Goal: Task Accomplishment & Management: Complete application form

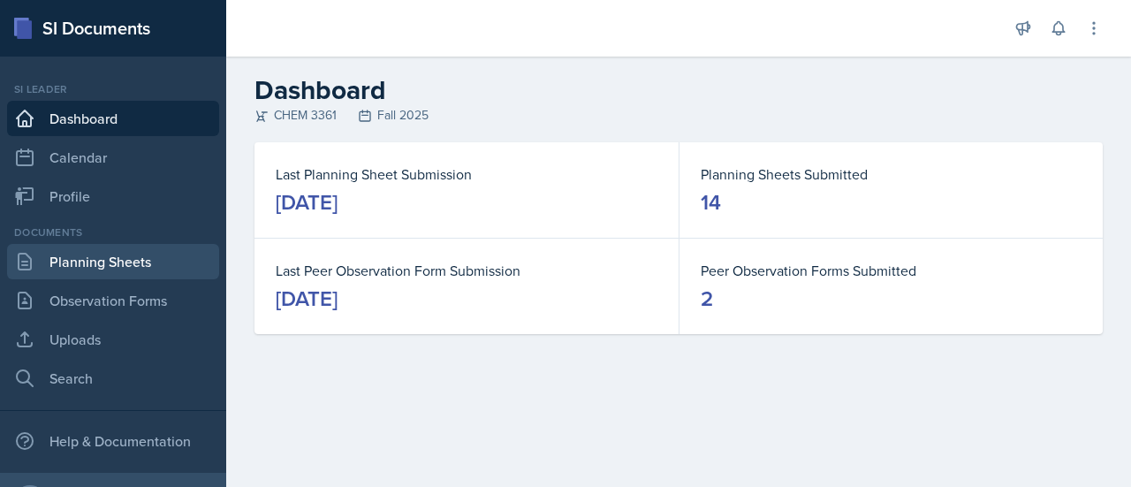
click at [152, 268] on link "Planning Sheets" at bounding box center [113, 261] width 212 height 35
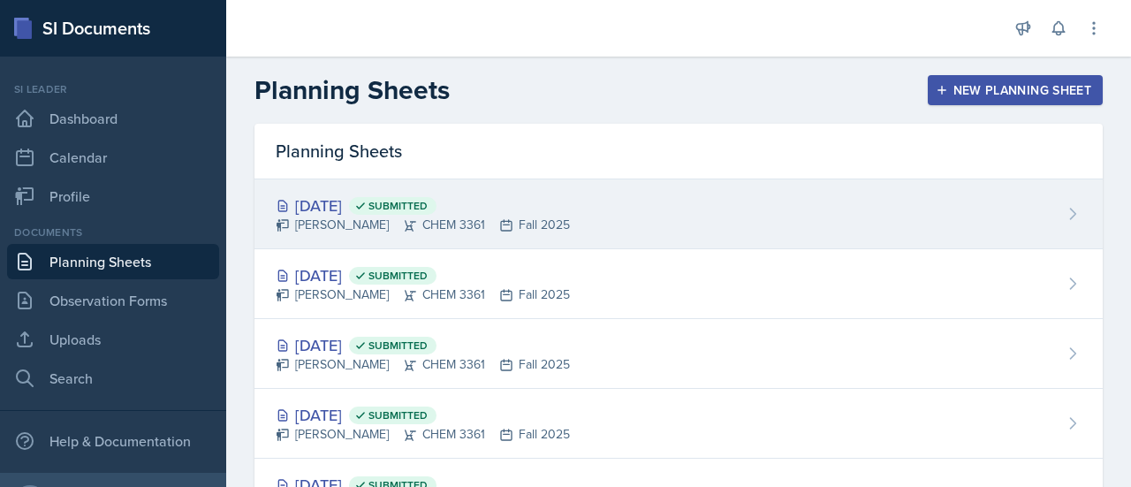
click at [792, 206] on div "[DATE] Submitted [PERSON_NAME] CHEM 3361 Fall 2025" at bounding box center [679, 214] width 848 height 70
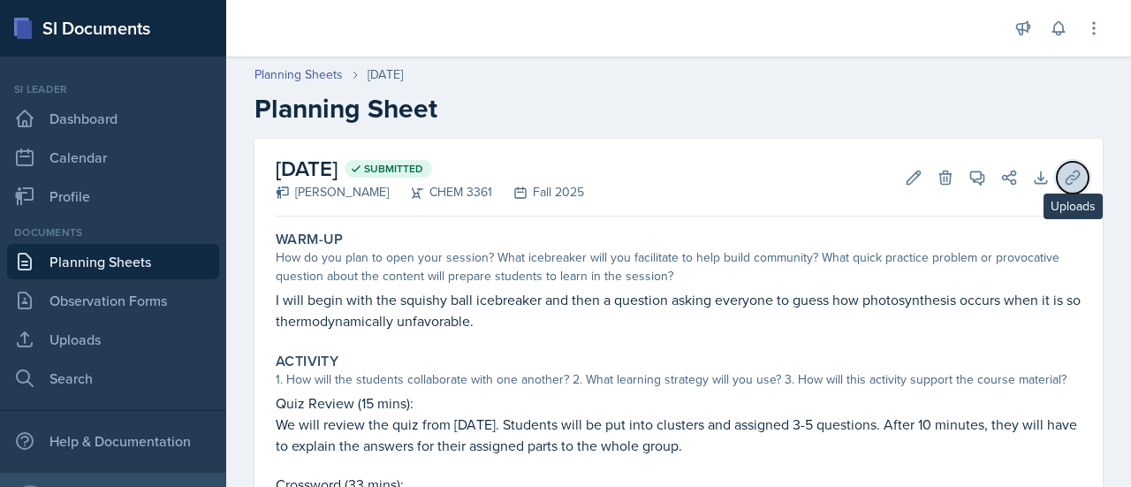
click at [1064, 183] on icon at bounding box center [1073, 178] width 18 height 18
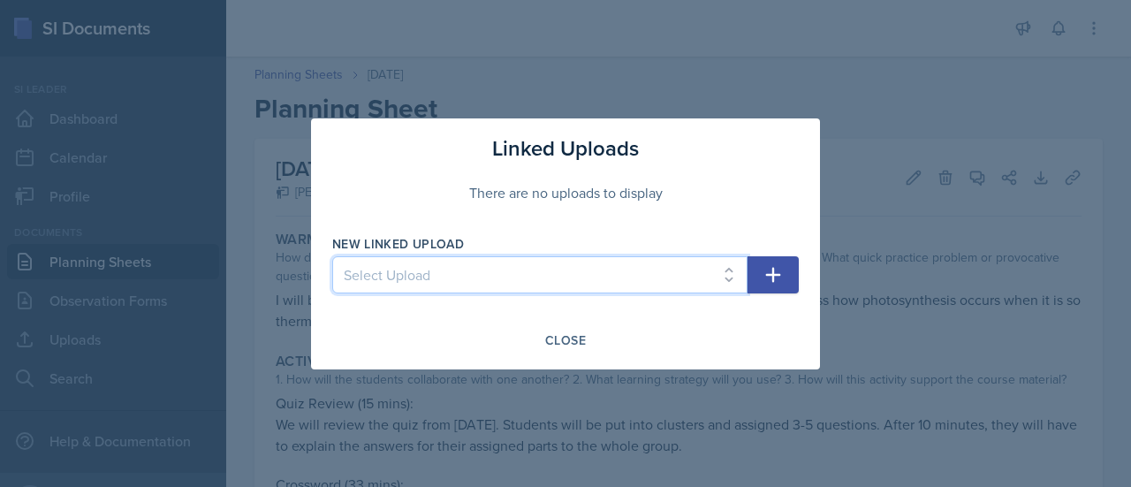
click at [611, 276] on select "Select Upload [DATE] Supporting Materials [DATE] Agenda and Written Q's Practic…" at bounding box center [539, 274] width 415 height 37
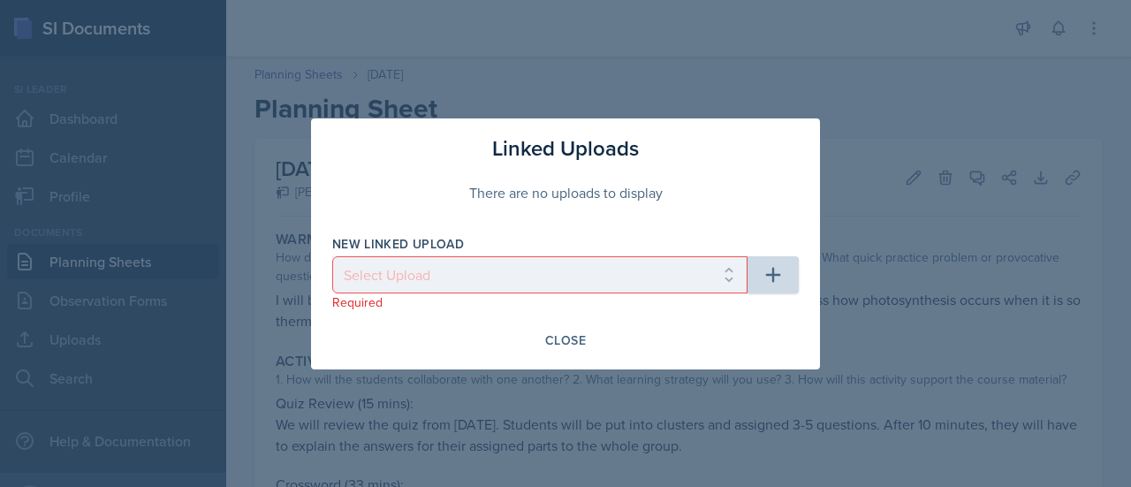
click at [864, 277] on div at bounding box center [565, 243] width 1131 height 487
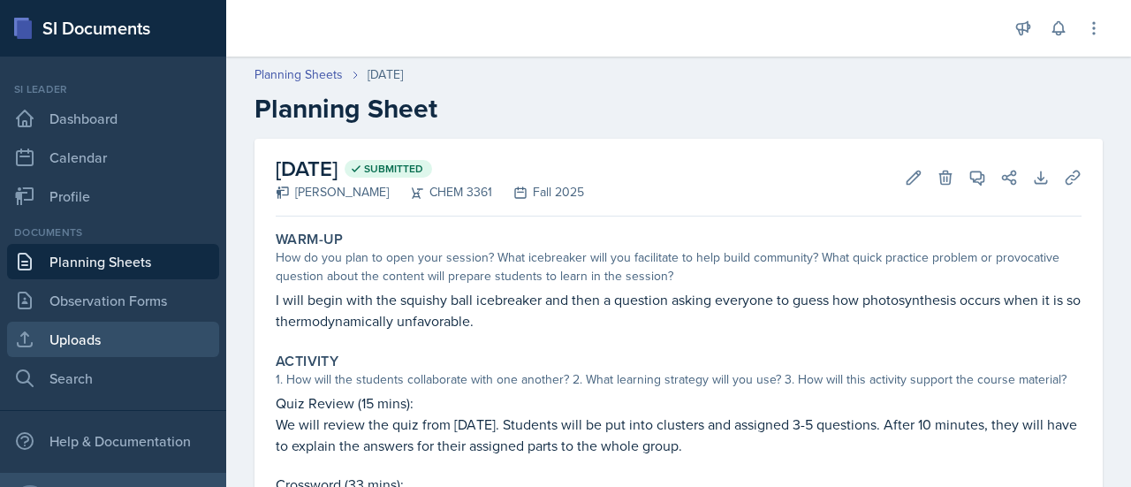
click at [125, 335] on link "Uploads" at bounding box center [113, 339] width 212 height 35
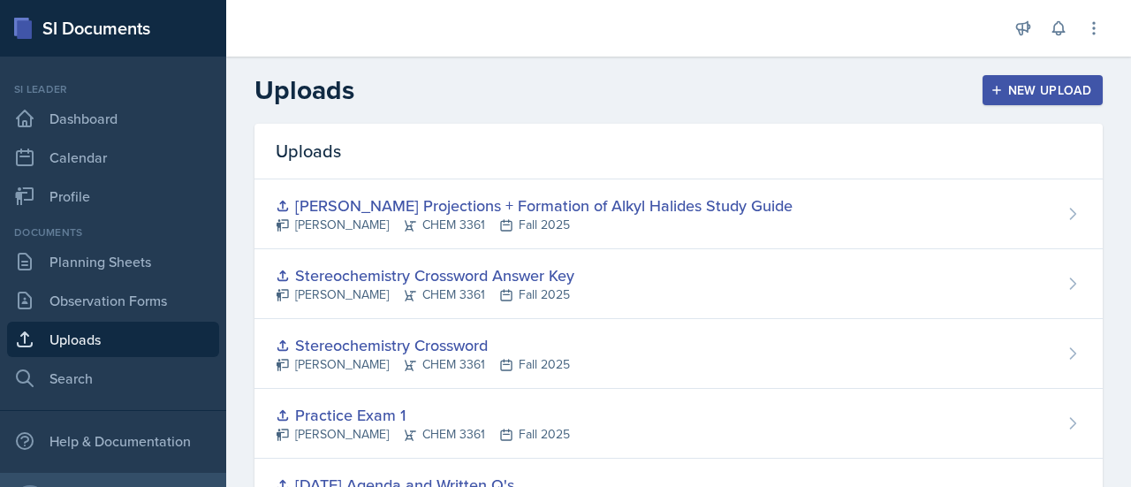
click at [1038, 86] on div "New Upload" at bounding box center [1043, 90] width 98 height 14
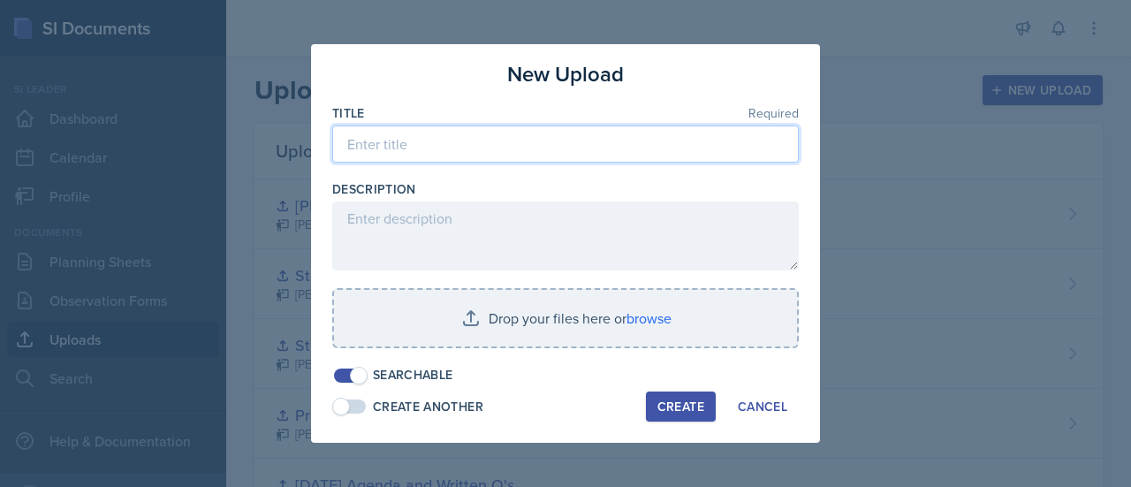
click at [448, 139] on input at bounding box center [565, 143] width 467 height 37
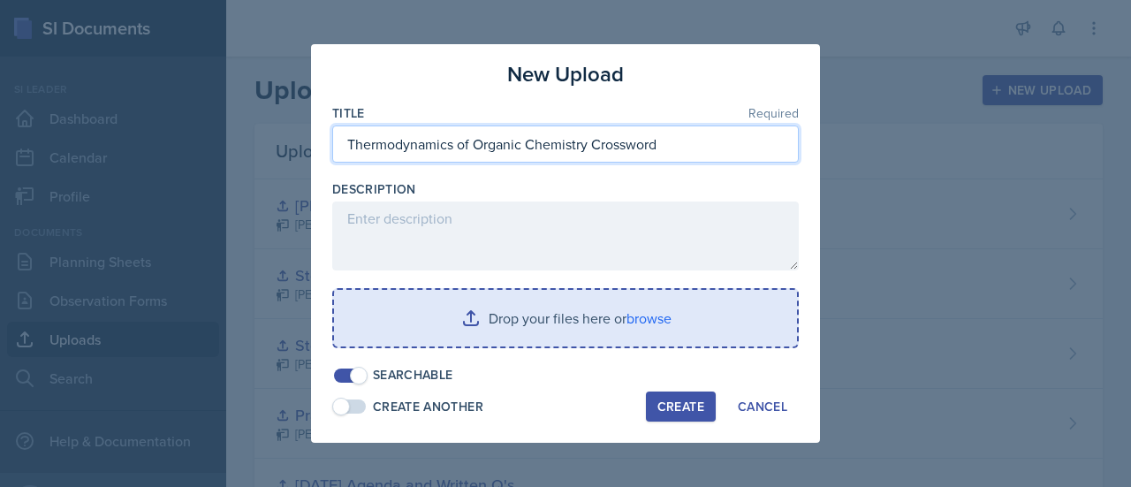
type input "Thermodynamics of Organic Chemistry Crossword"
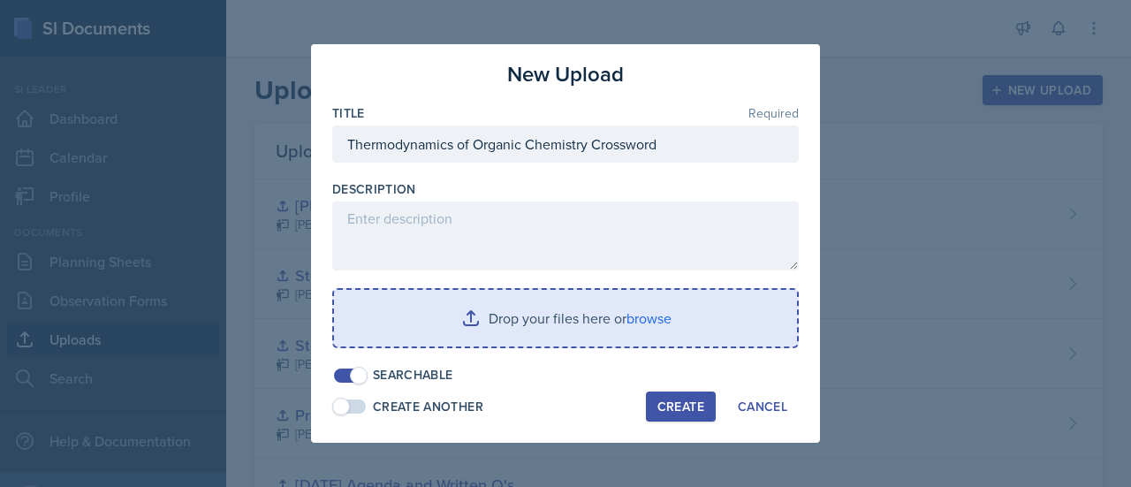
click at [625, 308] on input "file" at bounding box center [565, 318] width 463 height 57
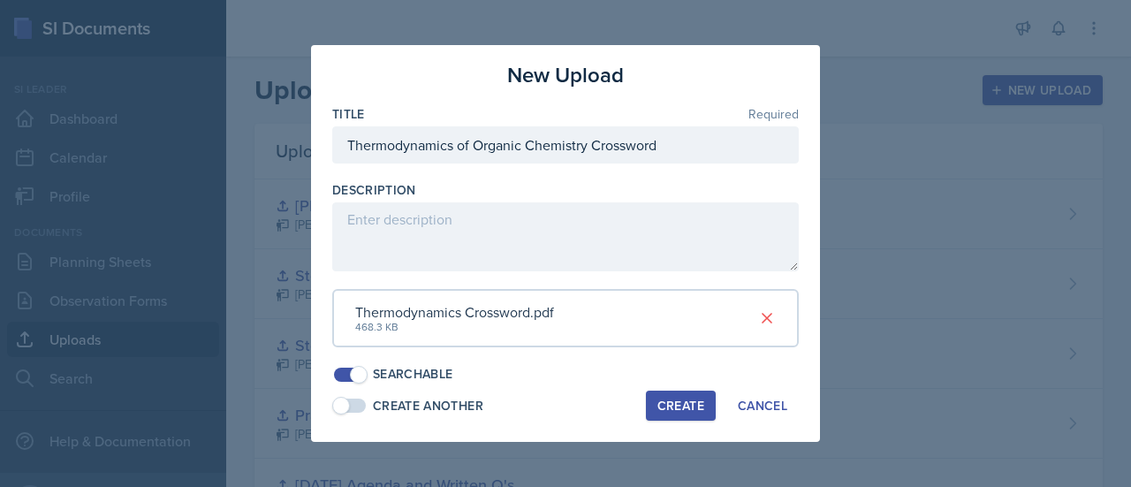
click at [451, 413] on div "Create Another" at bounding box center [428, 406] width 110 height 19
click at [680, 399] on div "Create" at bounding box center [681, 406] width 47 height 14
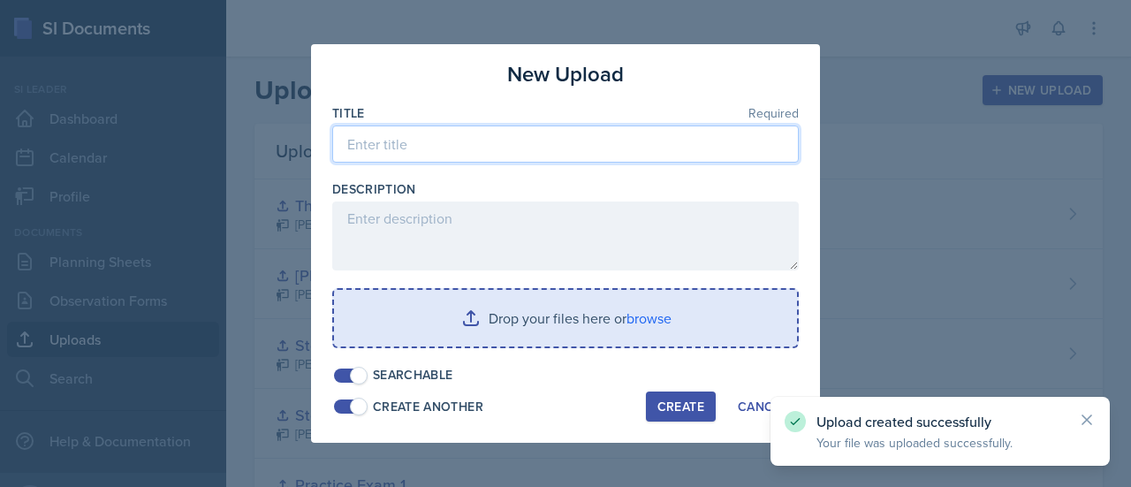
click at [546, 153] on input at bounding box center [565, 143] width 467 height 37
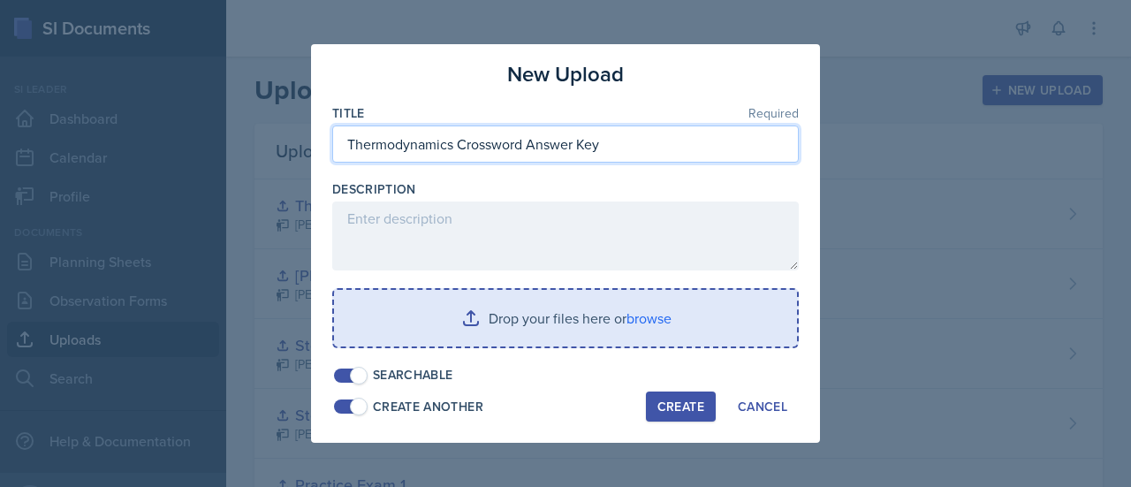
type input "Thermodynamics Crossword Answer Key"
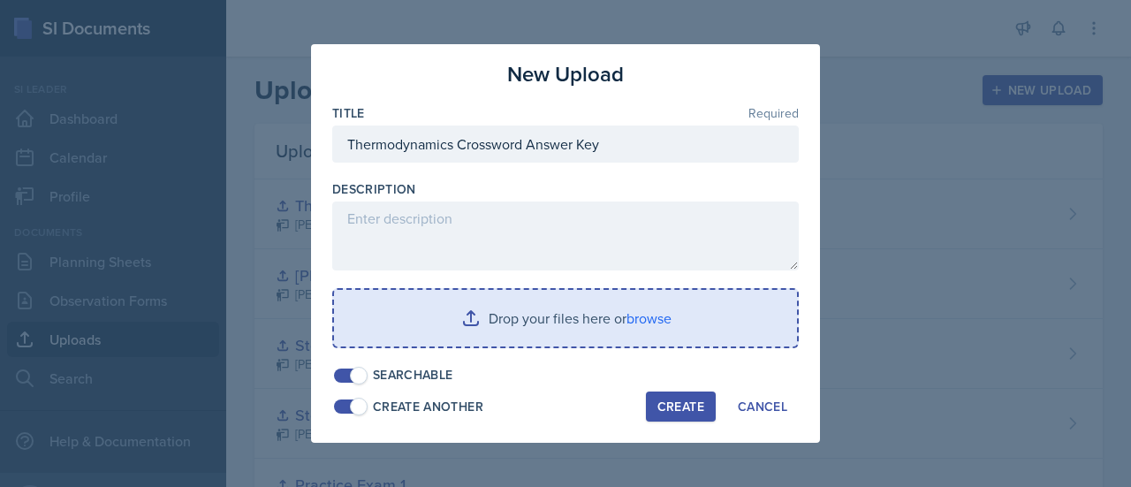
click at [439, 326] on input "file" at bounding box center [565, 318] width 463 height 57
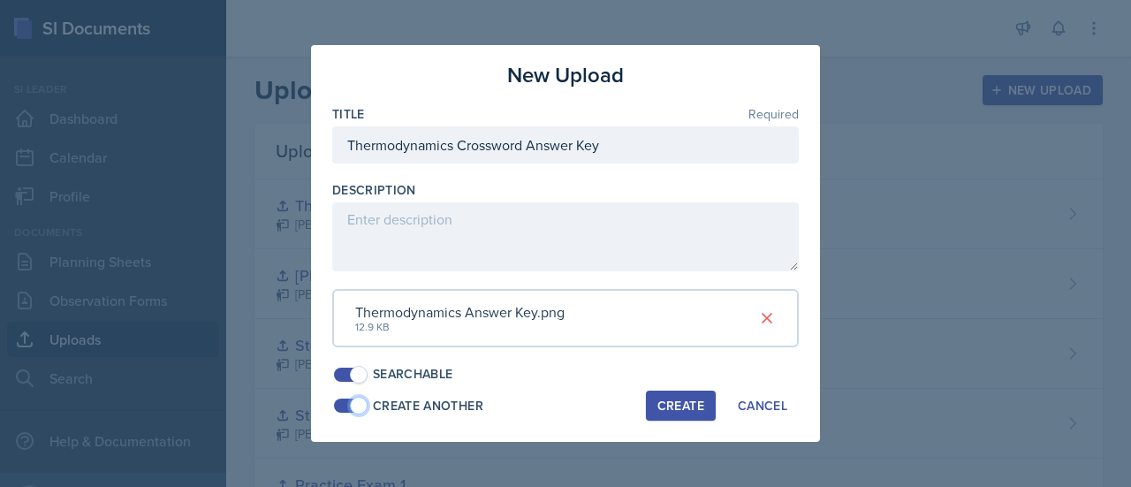
click at [345, 400] on span at bounding box center [350, 406] width 32 height 14
click at [660, 406] on div "Create" at bounding box center [681, 406] width 47 height 14
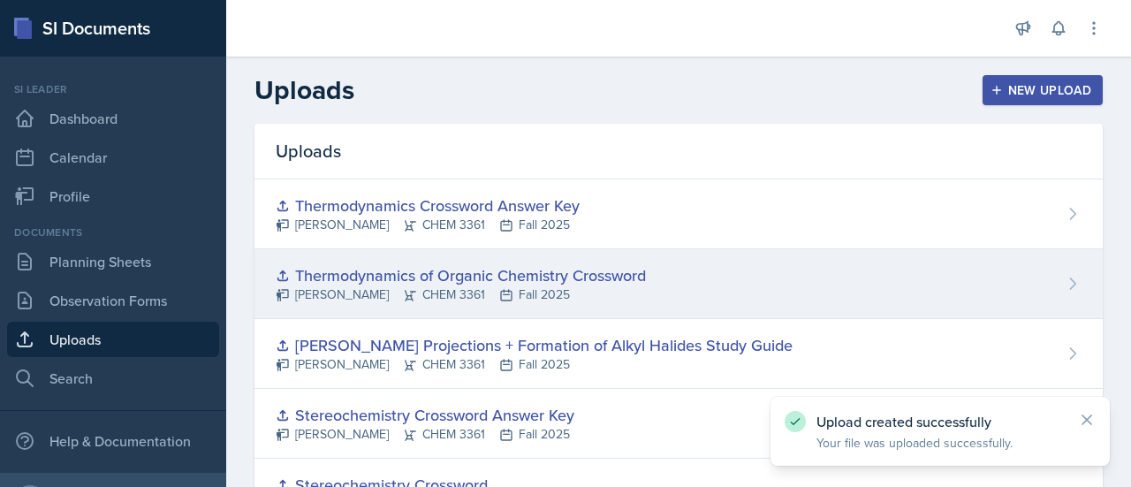
click at [698, 276] on div "Thermodynamics of Organic Chemistry Crossword [PERSON_NAME] CHEM 3361 Fall 2025" at bounding box center [679, 284] width 848 height 70
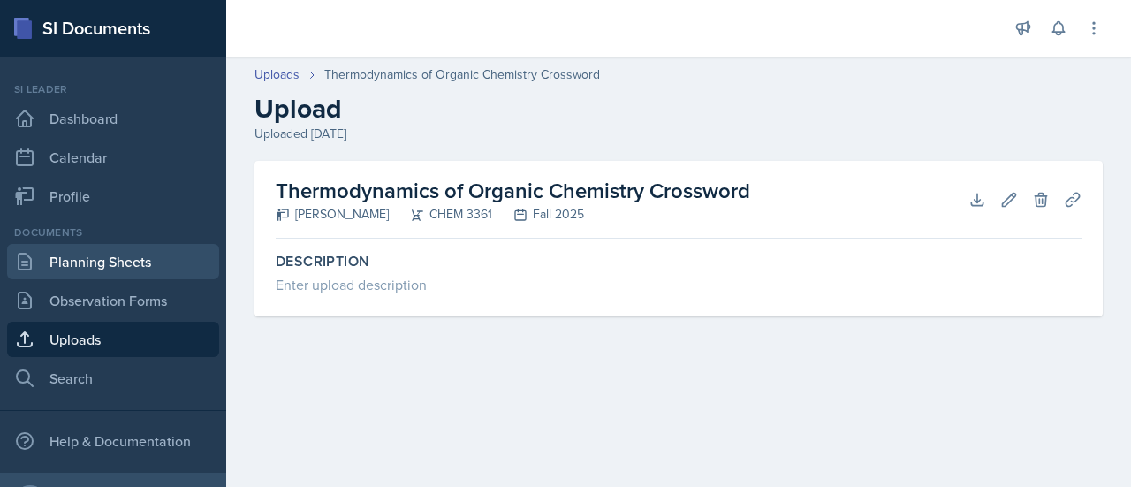
click at [105, 278] on link "Planning Sheets" at bounding box center [113, 261] width 212 height 35
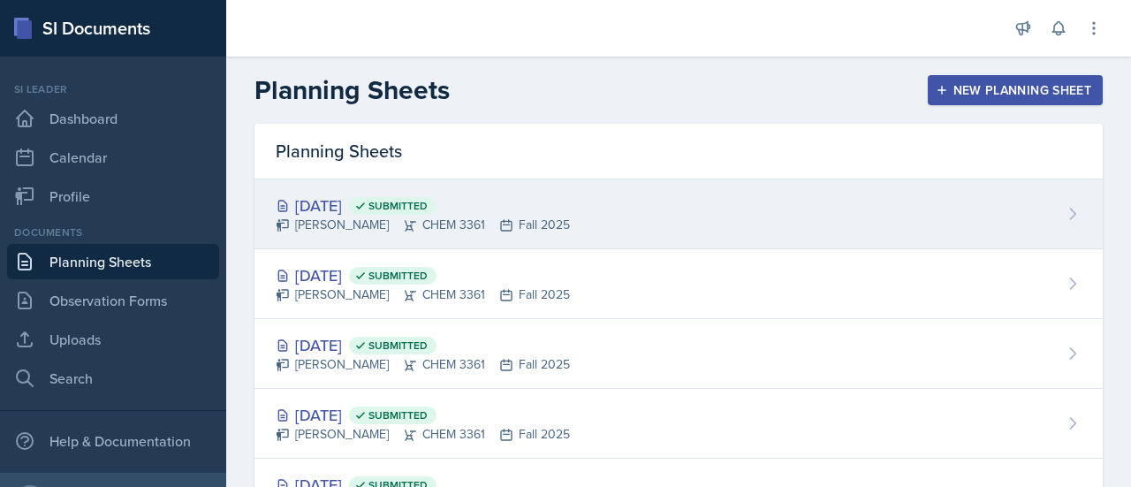
click at [624, 241] on div "[DATE] Submitted [PERSON_NAME] CHEM 3361 Fall 2025" at bounding box center [679, 214] width 848 height 70
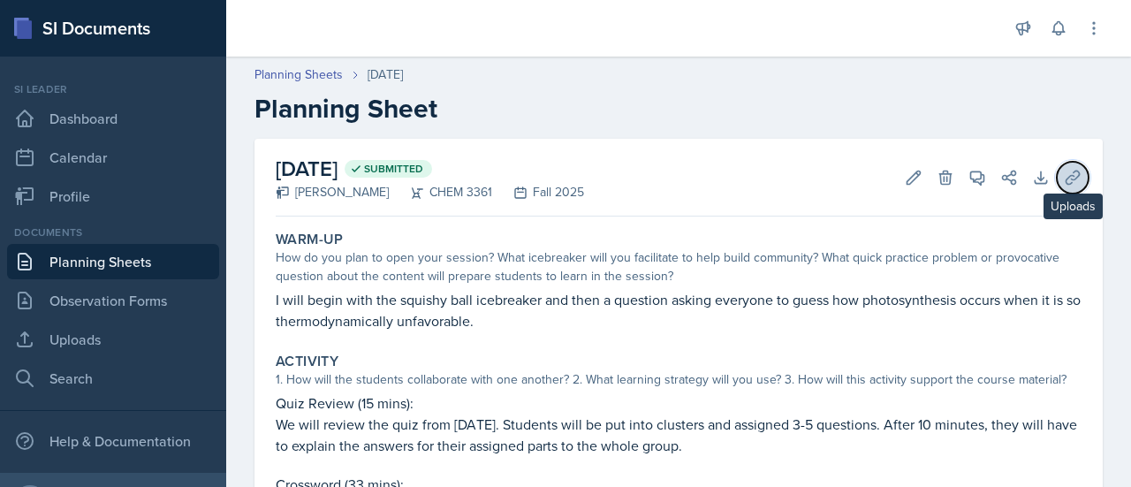
click at [1066, 178] on icon at bounding box center [1072, 177] width 13 height 13
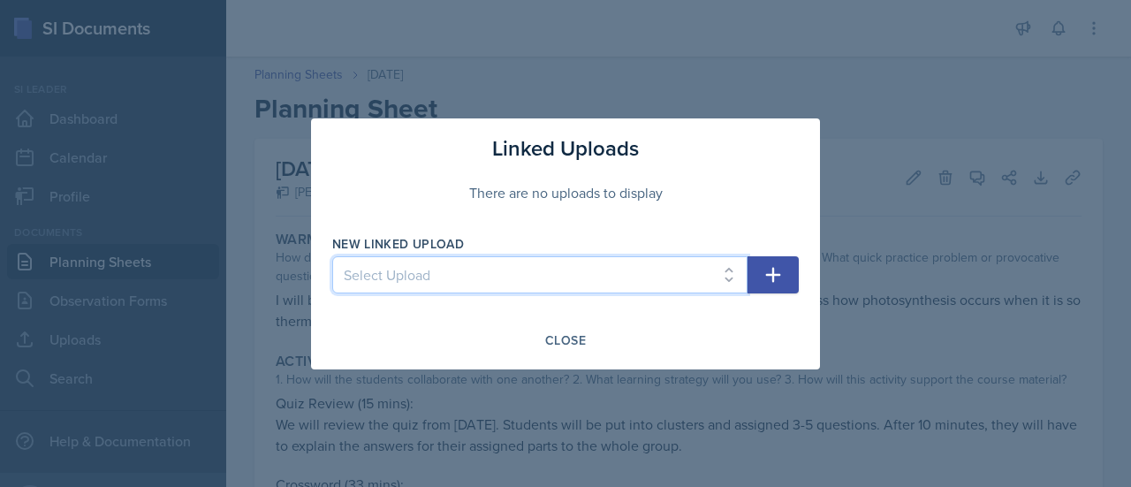
click at [652, 274] on select "Select Upload [DATE] Supporting Materials [DATE] Agenda and Written Q's Practic…" at bounding box center [539, 274] width 415 height 37
select select "34d13d47-cf14-498d-97b2-f4f71002a092"
click at [332, 256] on select "Select Upload [DATE] Supporting Materials [DATE] Agenda and Written Q's Practic…" at bounding box center [539, 274] width 415 height 37
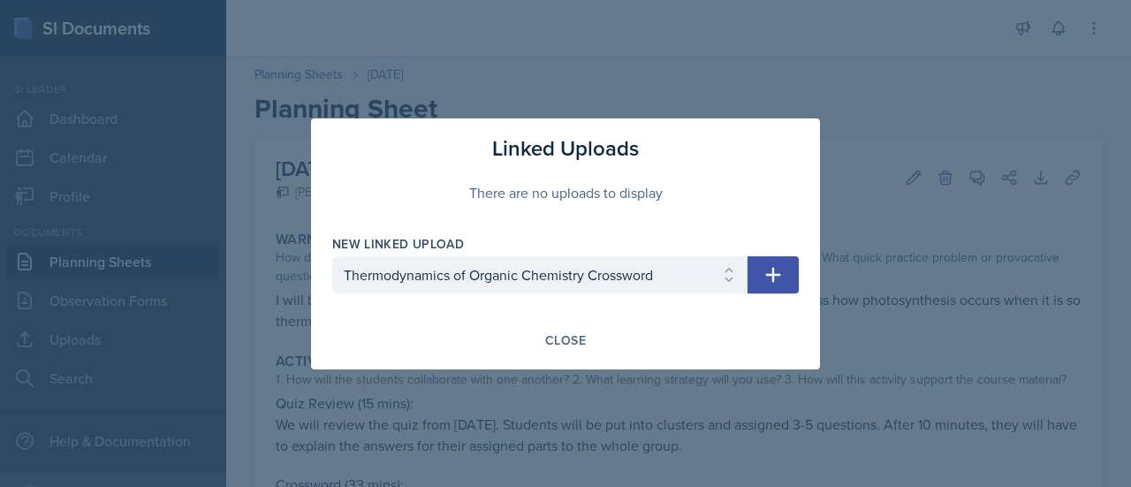
click at [764, 275] on icon "button" at bounding box center [773, 274] width 21 height 21
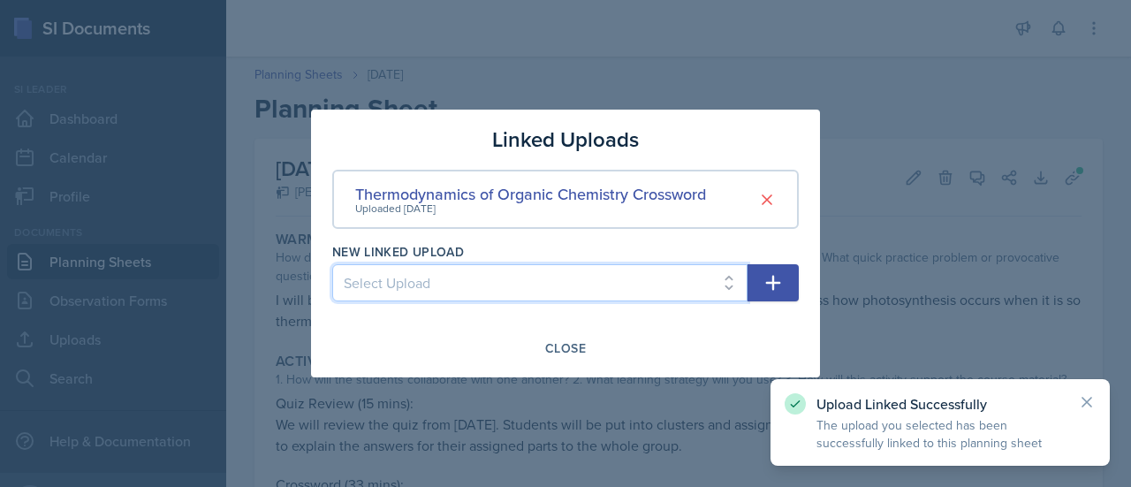
click at [730, 276] on select "Select Upload [DATE] Supporting Materials [DATE] Agenda and Written Q's Practic…" at bounding box center [539, 282] width 415 height 37
select select "efc3c909-c353-45b5-868f-e4038670f05c"
click at [332, 264] on select "Select Upload [DATE] Supporting Materials [DATE] Agenda and Written Q's Practic…" at bounding box center [539, 282] width 415 height 37
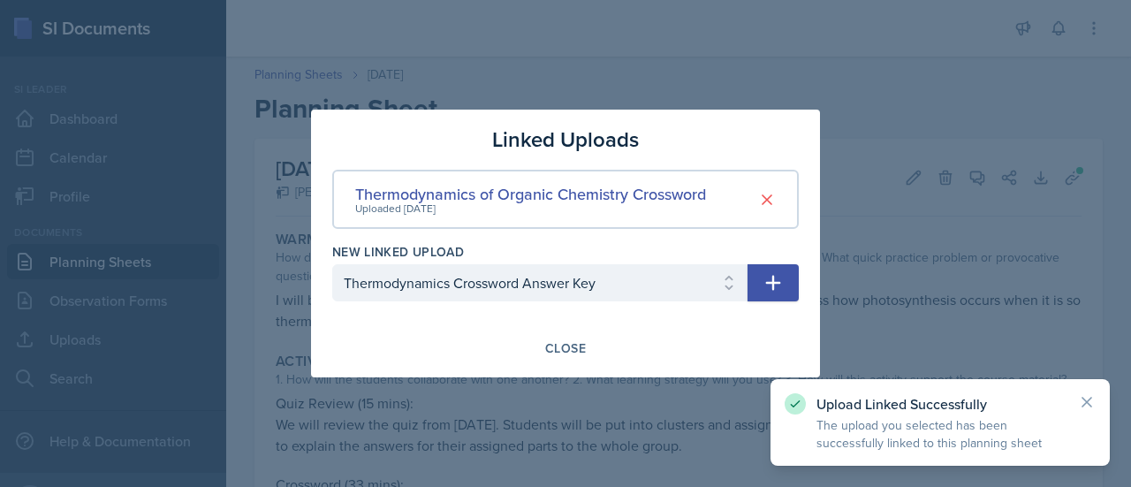
click at [762, 293] on button "button" at bounding box center [773, 282] width 51 height 37
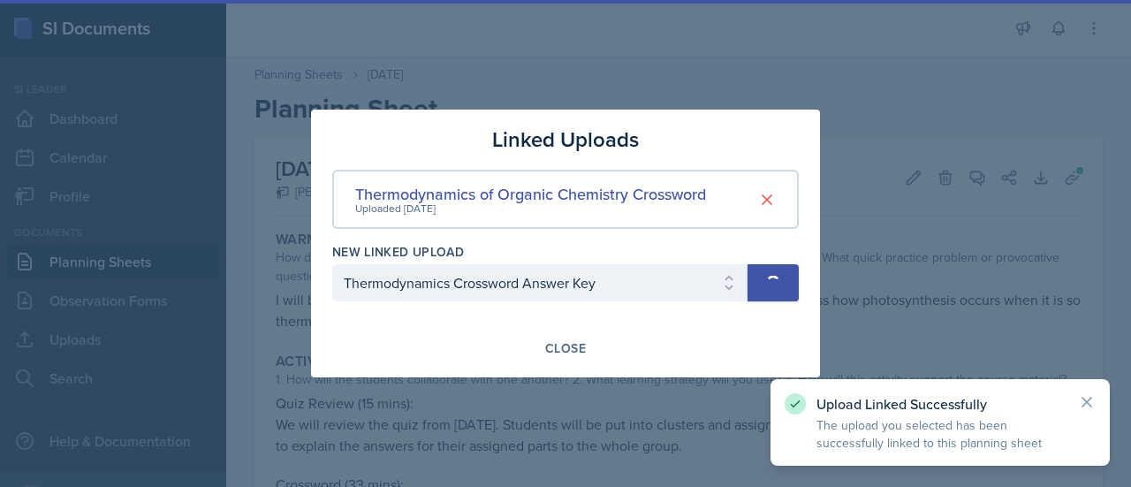
select select
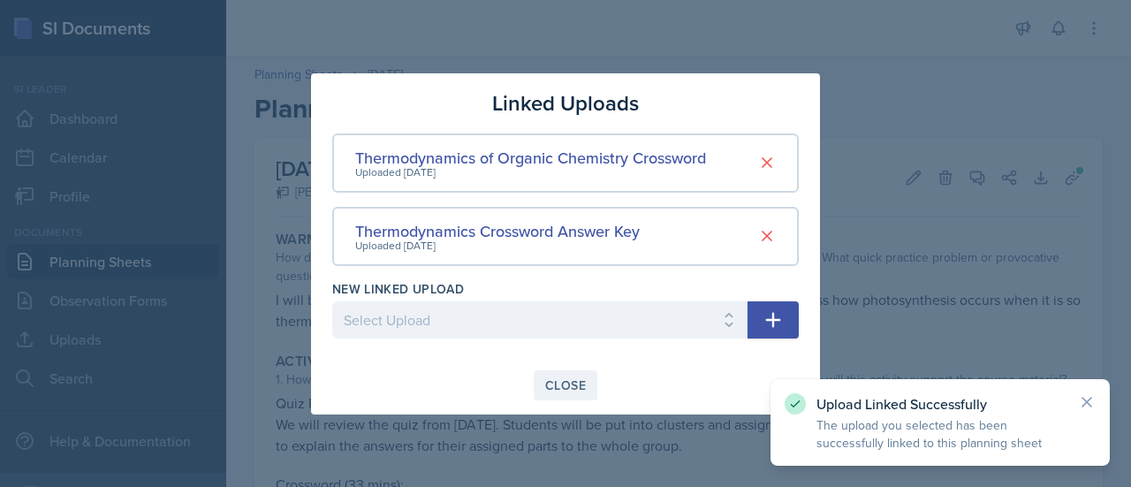
click at [574, 384] on div "Close" at bounding box center [565, 385] width 41 height 14
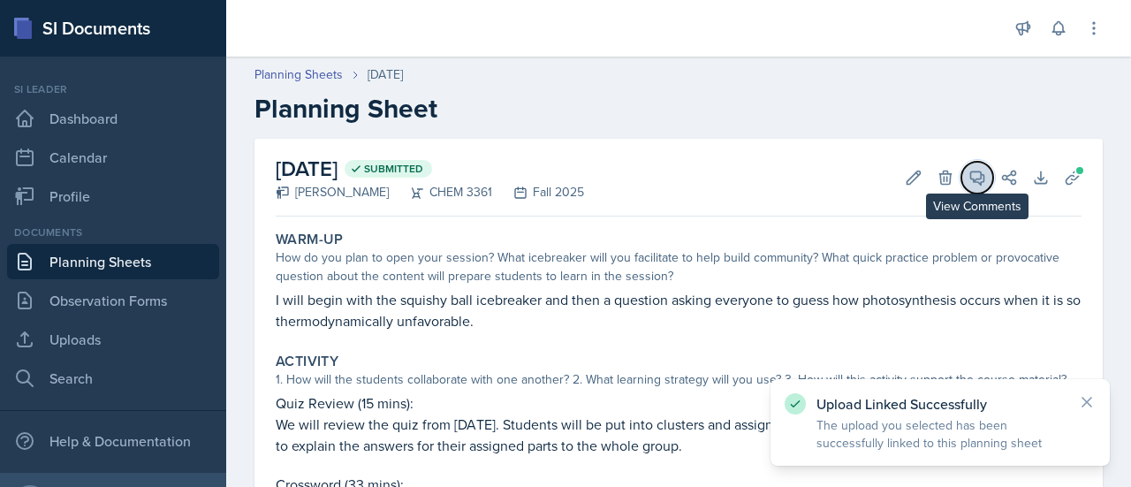
click at [969, 185] on icon at bounding box center [978, 178] width 18 height 18
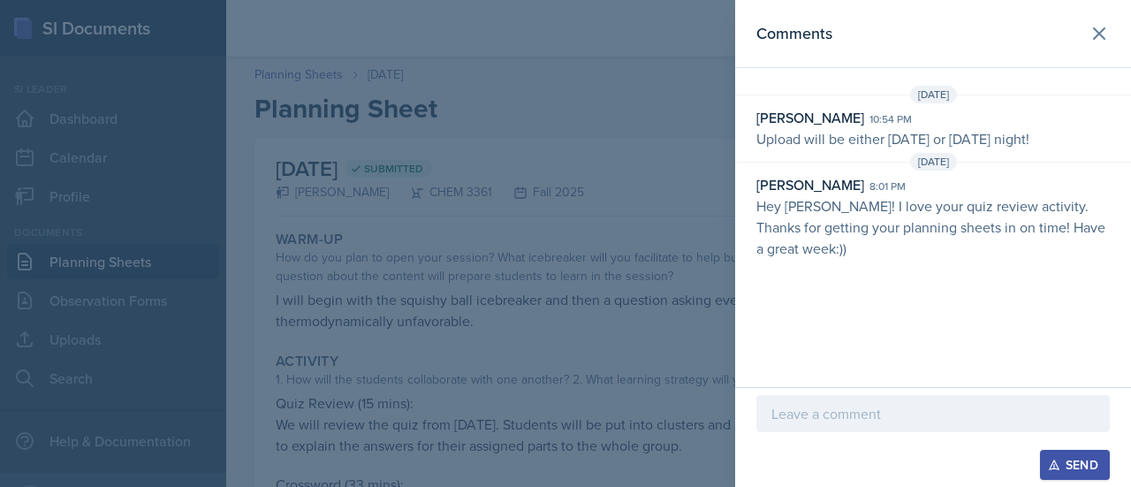
click at [814, 396] on div at bounding box center [933, 413] width 354 height 37
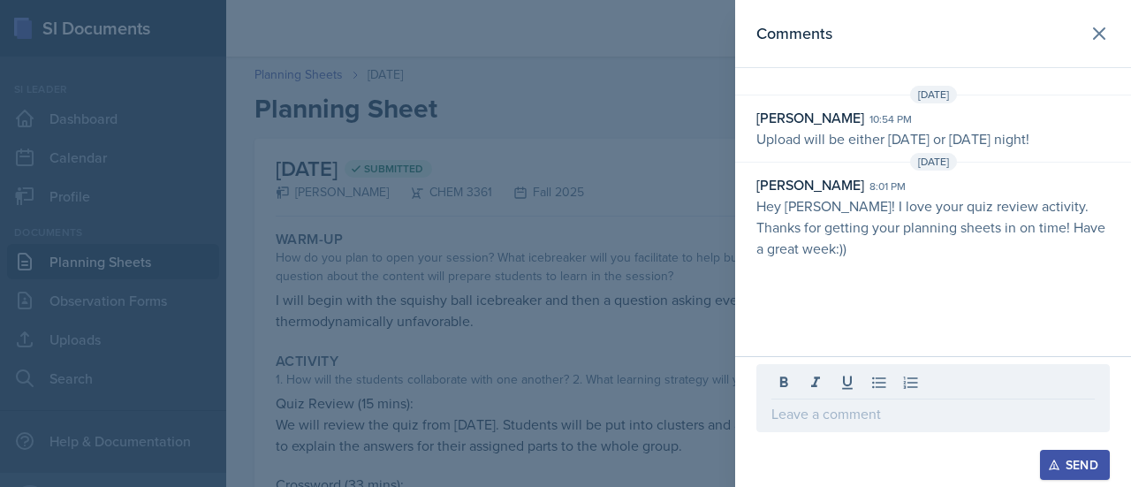
click at [498, 111] on div at bounding box center [565, 243] width 1131 height 487
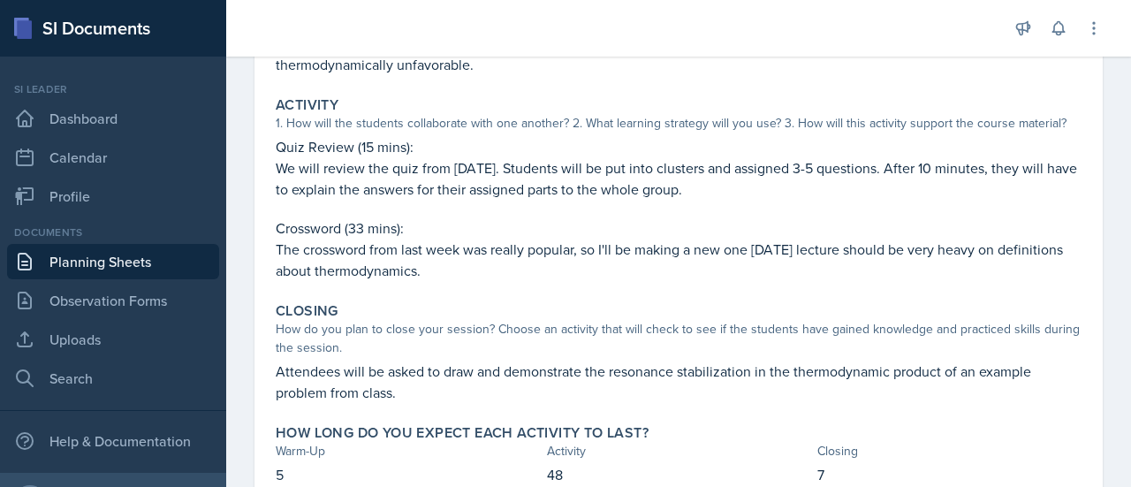
scroll to position [324, 0]
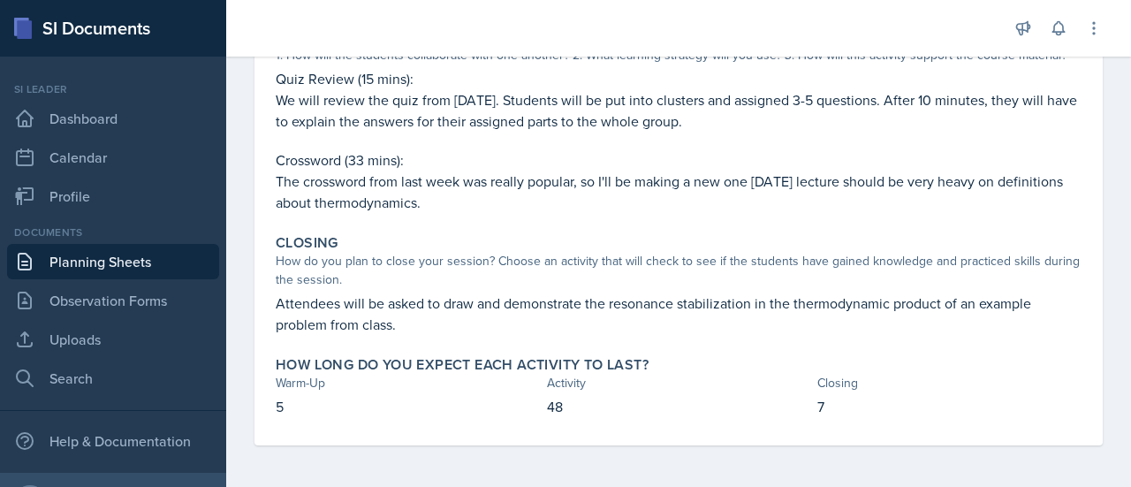
click at [599, 310] on p "Attendees will be asked to draw and demonstrate the resonance stabilization in …" at bounding box center [679, 314] width 806 height 42
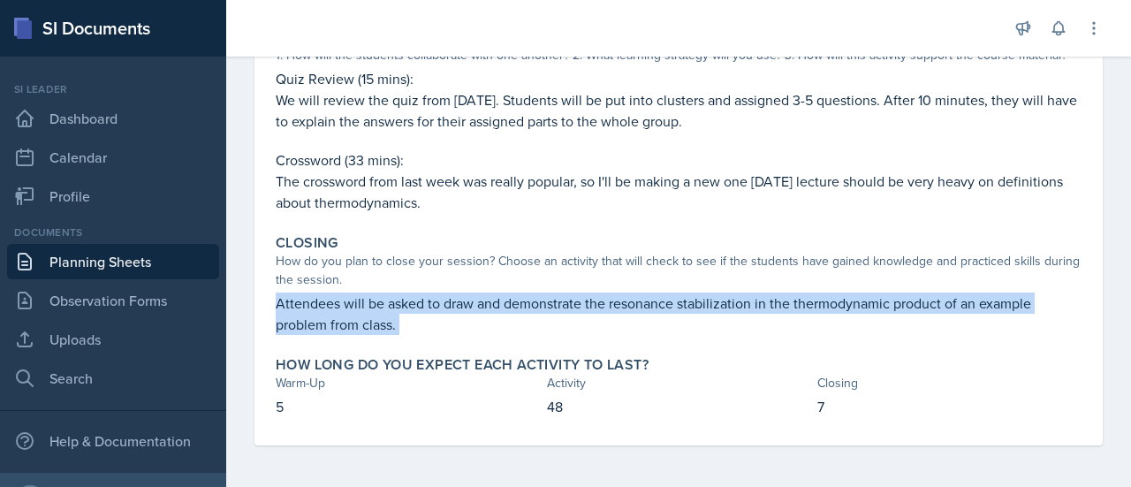
click at [599, 310] on p "Attendees will be asked to draw and demonstrate the resonance stabilization in …" at bounding box center [679, 314] width 806 height 42
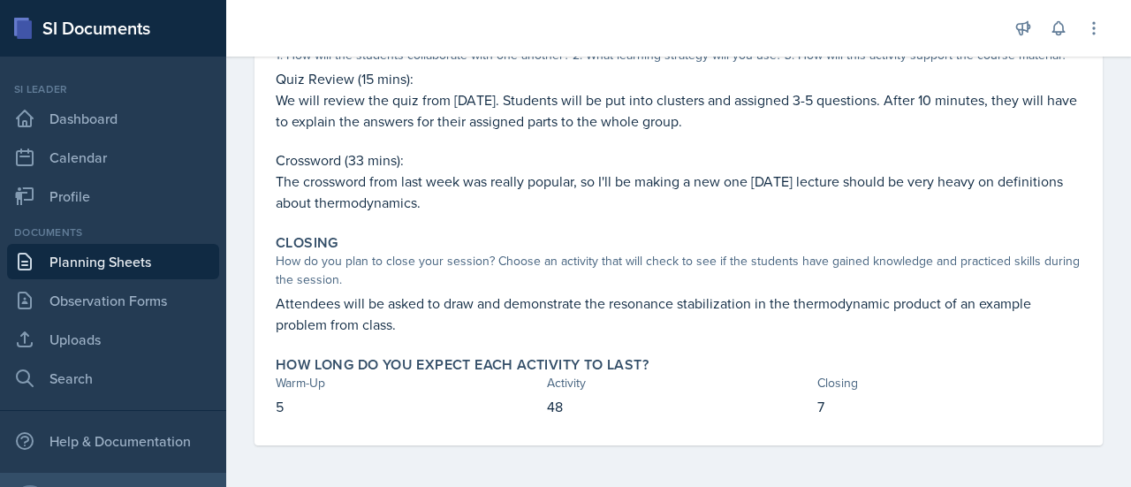
click at [599, 310] on p "Attendees will be asked to draw and demonstrate the resonance stabilization in …" at bounding box center [679, 314] width 806 height 42
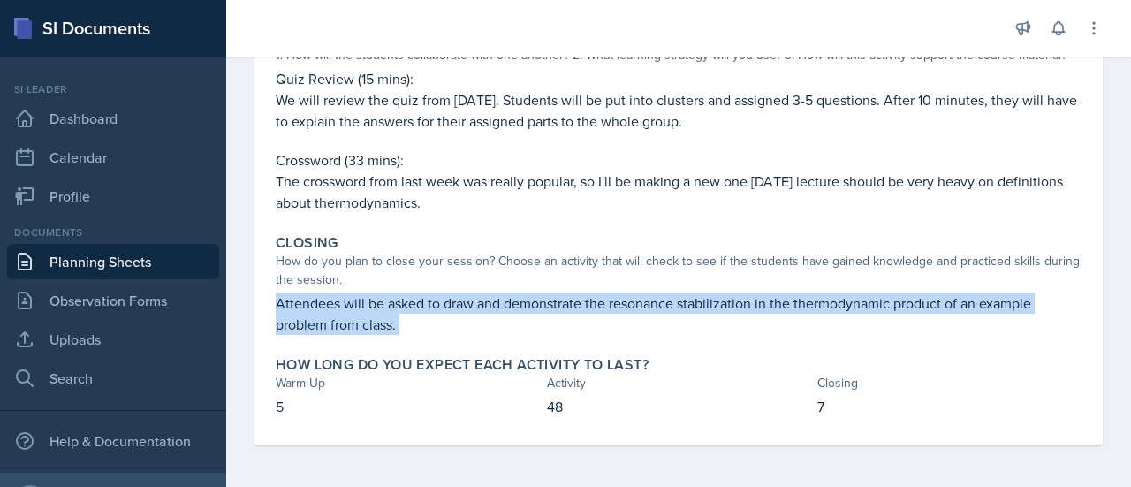
click at [599, 310] on p "Attendees will be asked to draw and demonstrate the resonance stabilization in …" at bounding box center [679, 314] width 806 height 42
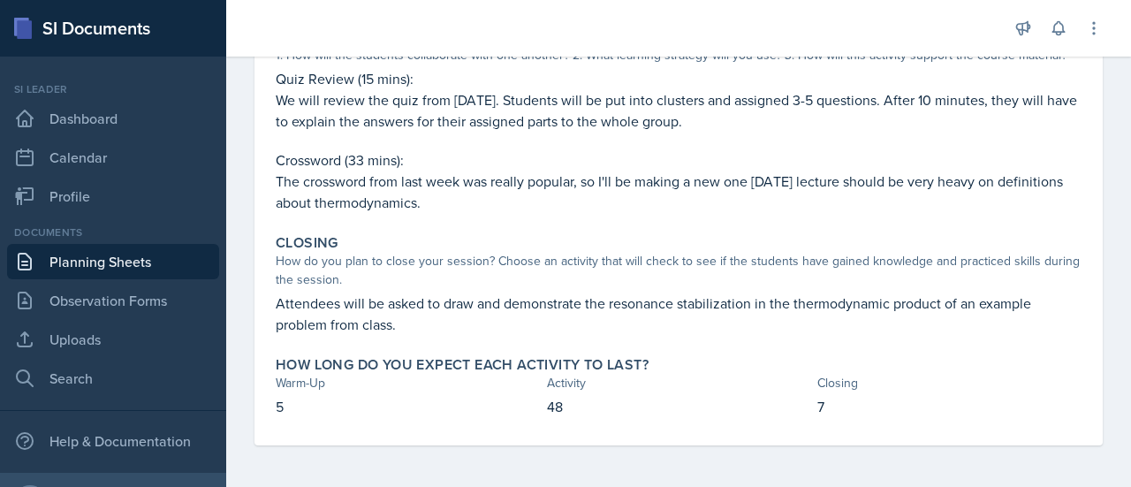
scroll to position [0, 0]
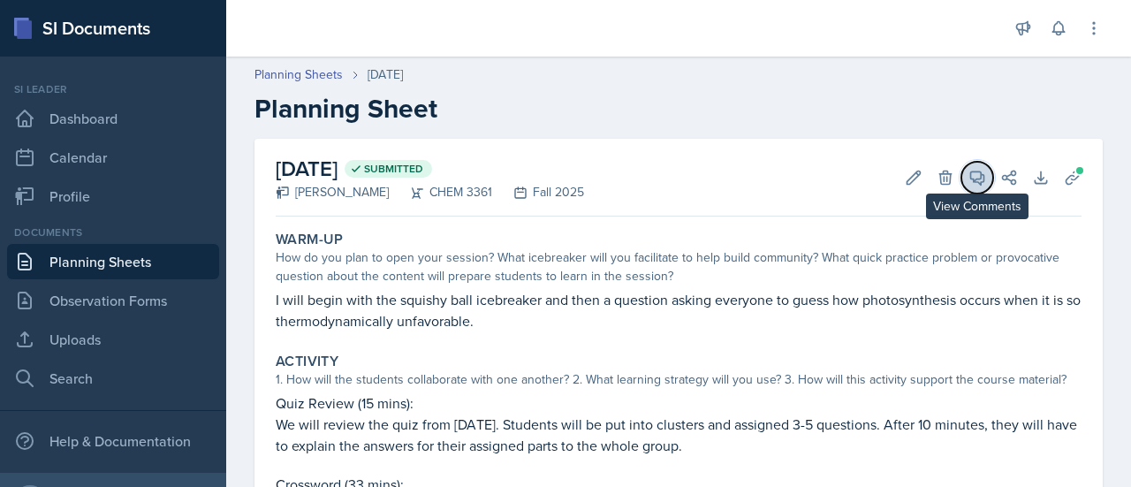
click at [971, 172] on icon at bounding box center [977, 177] width 13 height 13
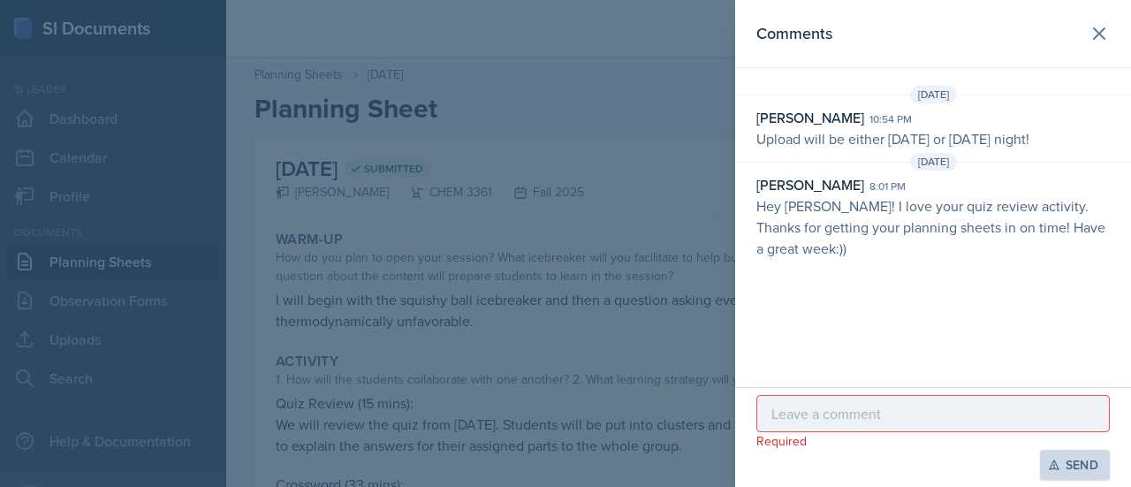
click at [913, 430] on div at bounding box center [933, 413] width 354 height 37
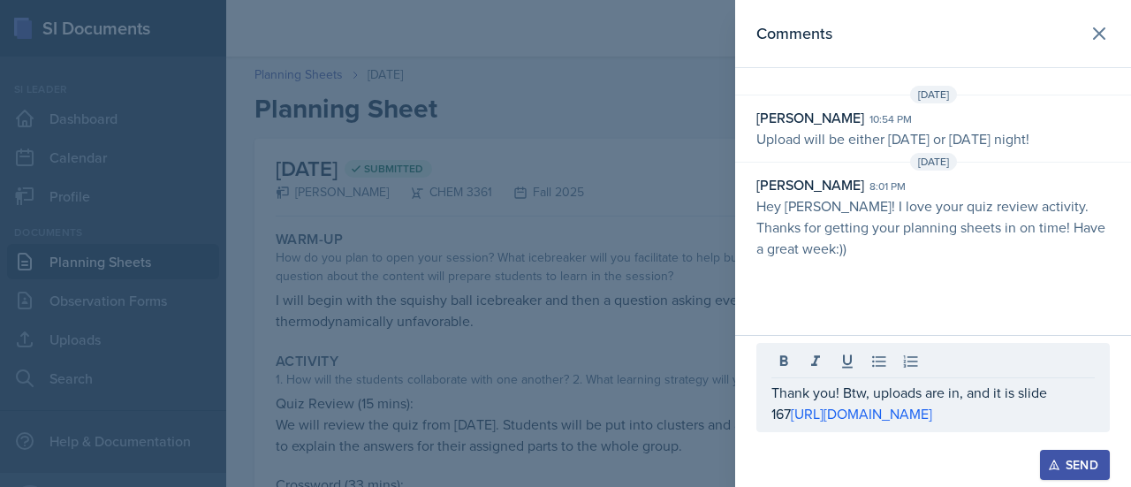
click at [1092, 452] on button "Send" at bounding box center [1075, 465] width 70 height 30
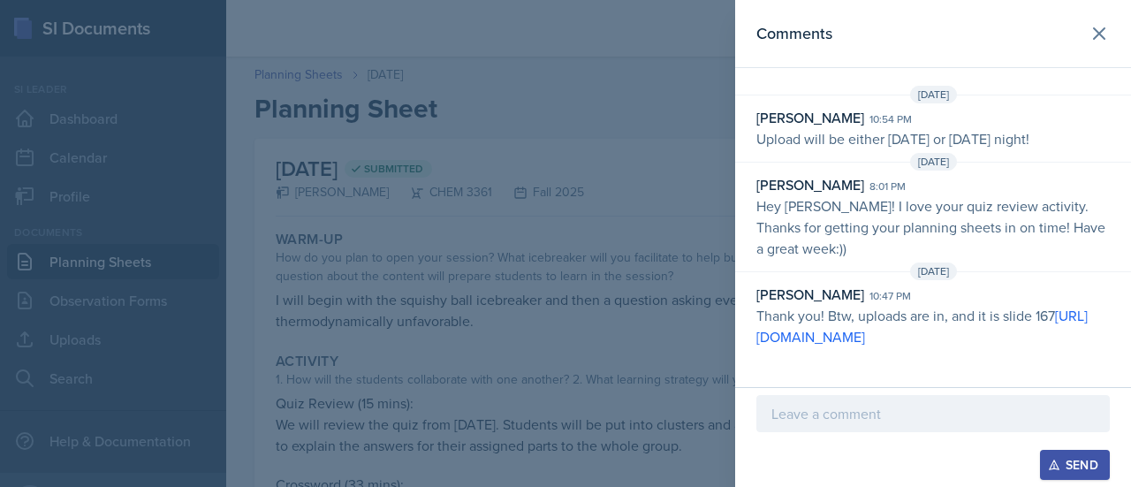
click at [748, 217] on div "[PERSON_NAME] 8:01 pm Hey [PERSON_NAME]! I love your quiz review activity. Than…" at bounding box center [933, 216] width 396 height 85
click at [650, 222] on div at bounding box center [565, 243] width 1131 height 487
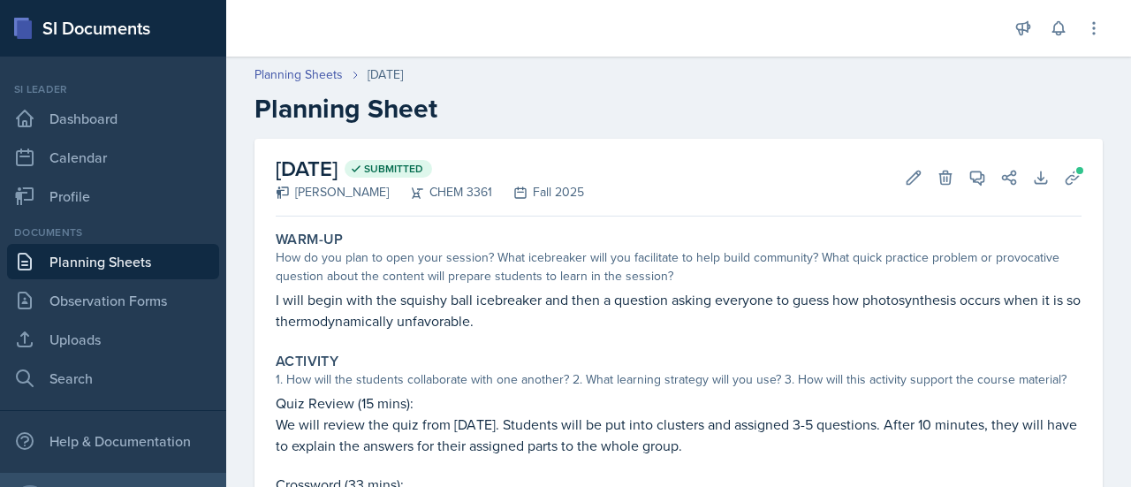
click at [38, 261] on link "Planning Sheets" at bounding box center [113, 261] width 212 height 35
